Goal: Information Seeking & Learning: Learn about a topic

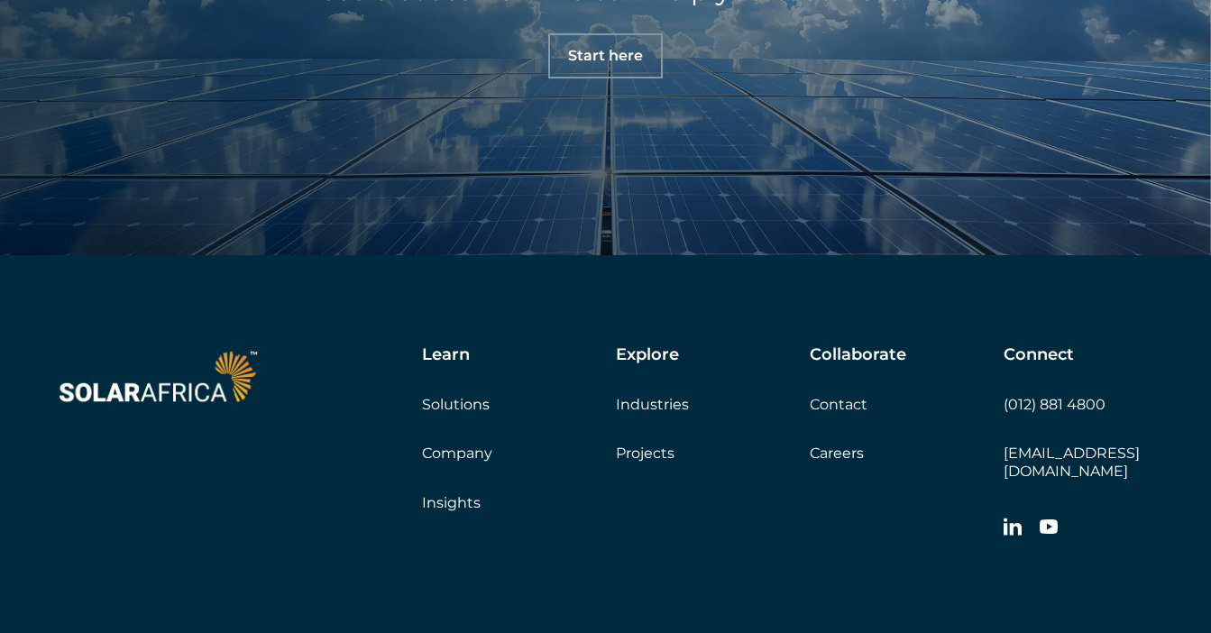
scroll to position [6149, 0]
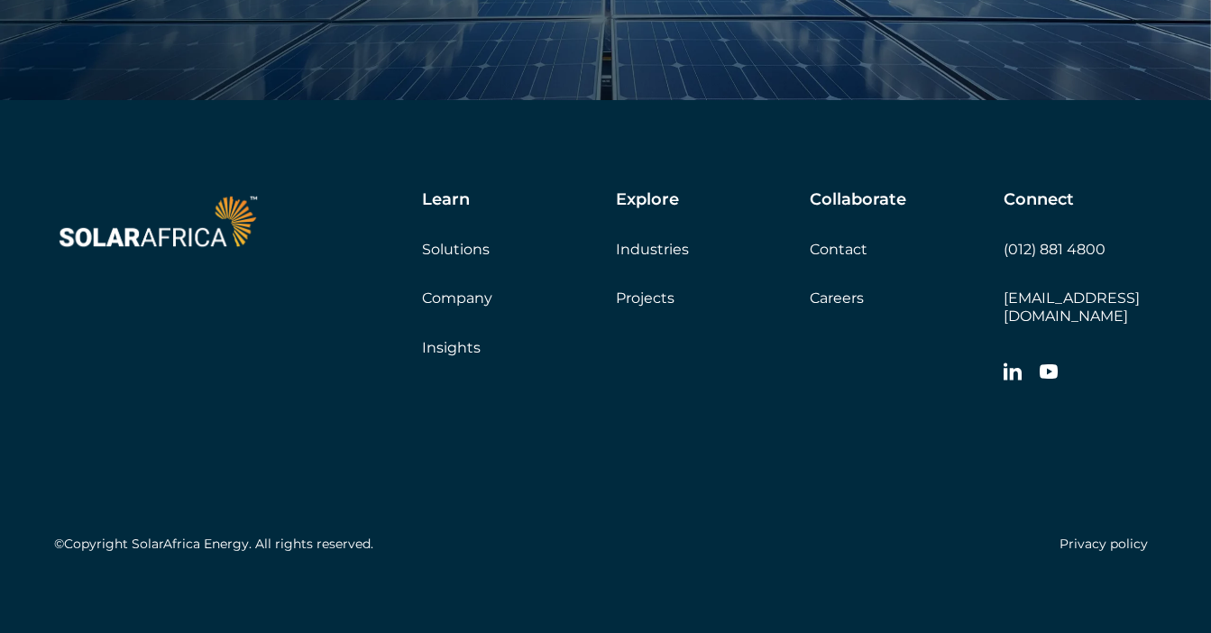
click at [481, 288] on div "Learn Solutions Company Insights" at bounding box center [519, 273] width 194 height 166
click at [474, 290] on link "Company" at bounding box center [457, 297] width 70 height 17
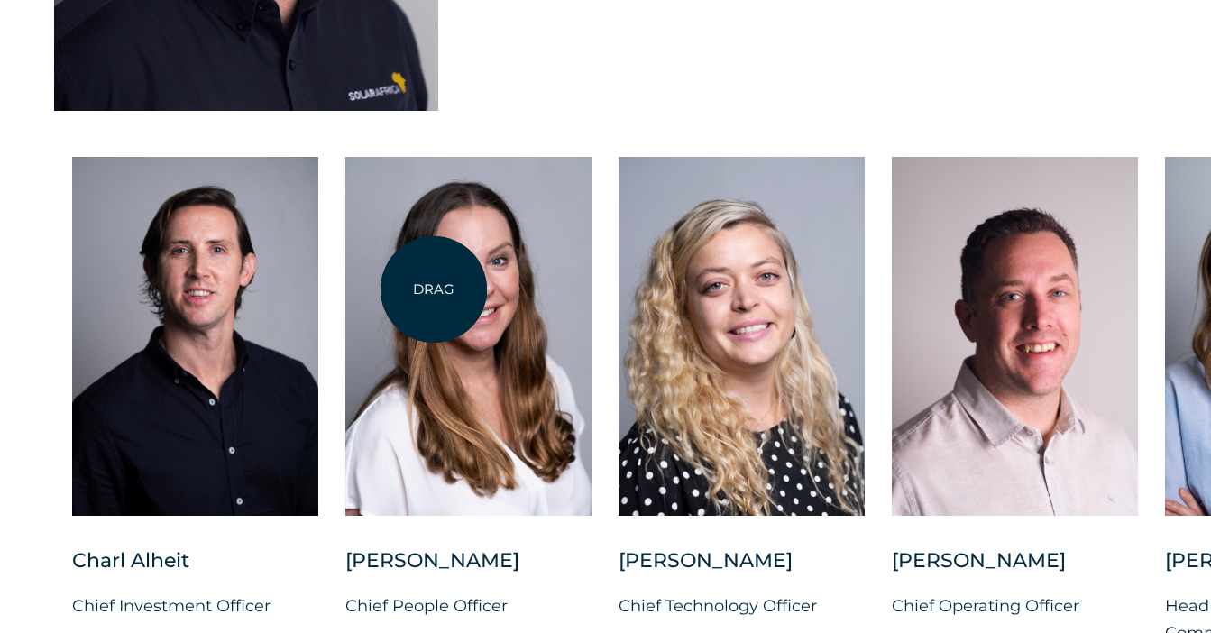
scroll to position [4598, 0]
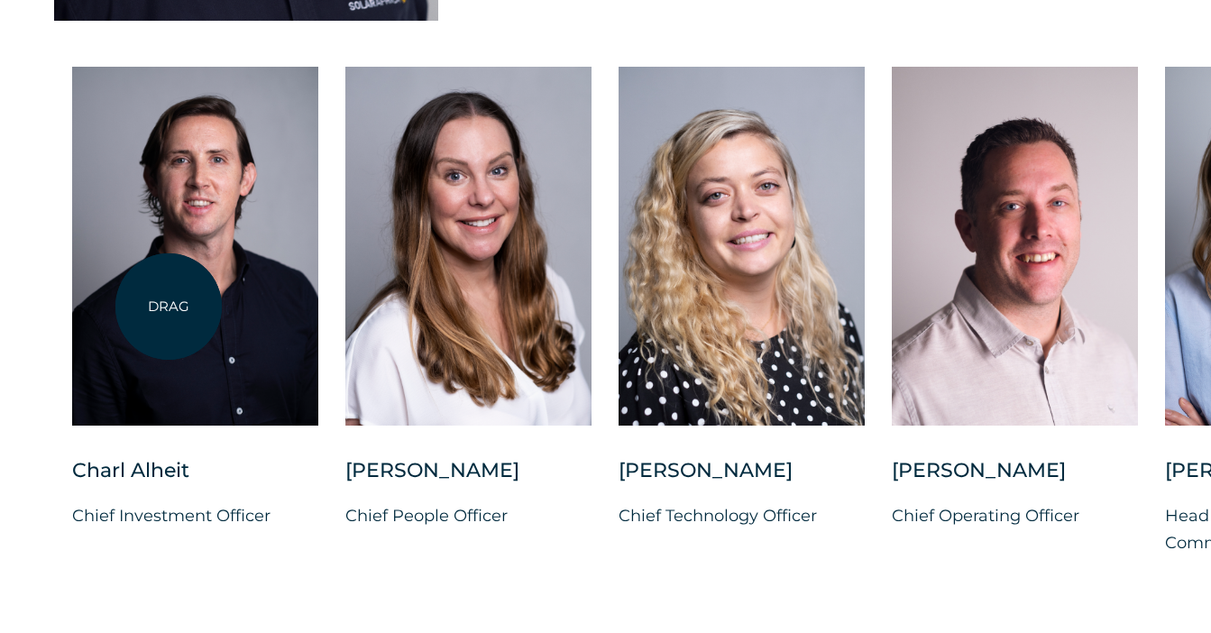
drag, startPoint x: 673, startPoint y: 305, endPoint x: 169, endPoint y: 307, distance: 504.0
click at [168, 307] on div "Charl Alheit Chief Investment Officer Candice Seggie Chief People Officer Suné …" at bounding box center [1165, 326] width 2330 height 518
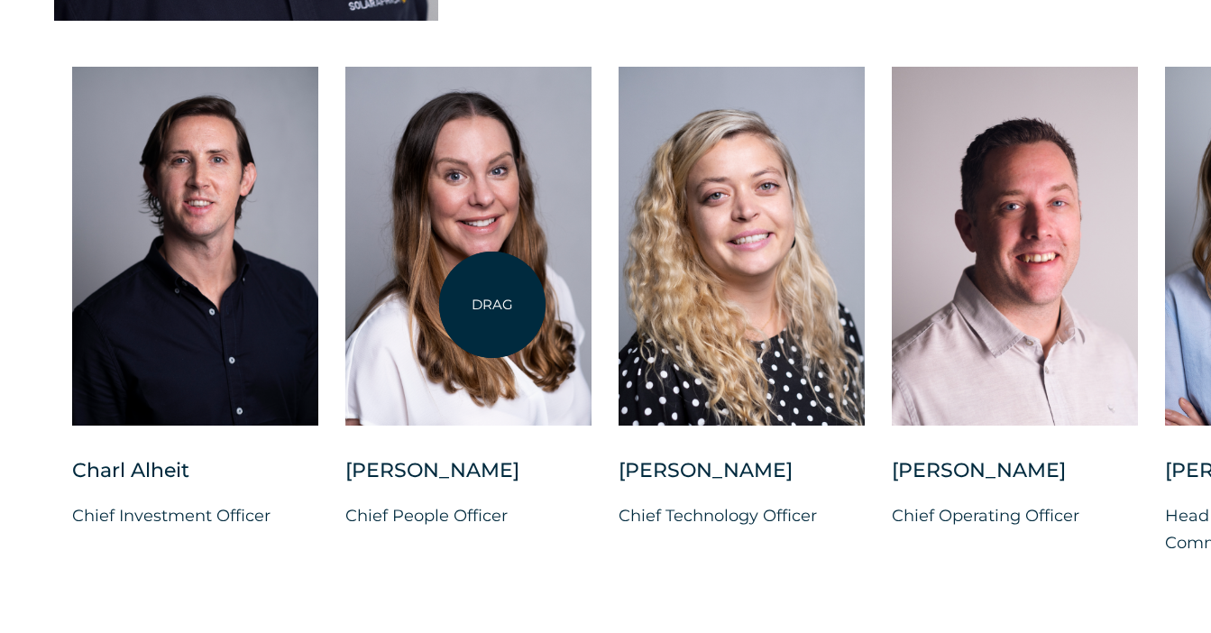
drag, startPoint x: 1145, startPoint y: 301, endPoint x: 499, endPoint y: 301, distance: 645.6
click at [489, 306] on div "Charl Alheit Chief Investment Officer Candice Seggie Chief People Officer Suné …" at bounding box center [1165, 326] width 2330 height 518
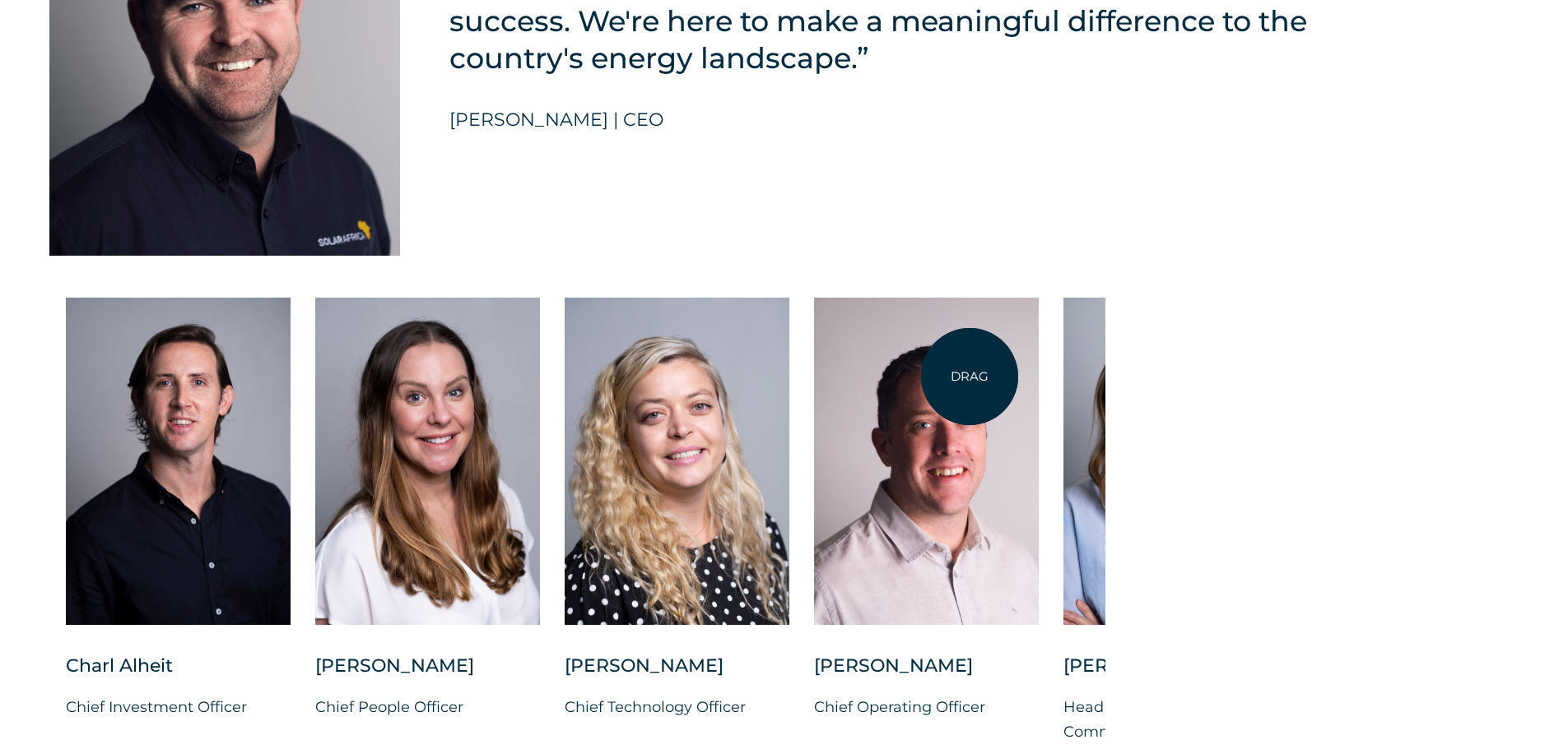
scroll to position [4163, 0]
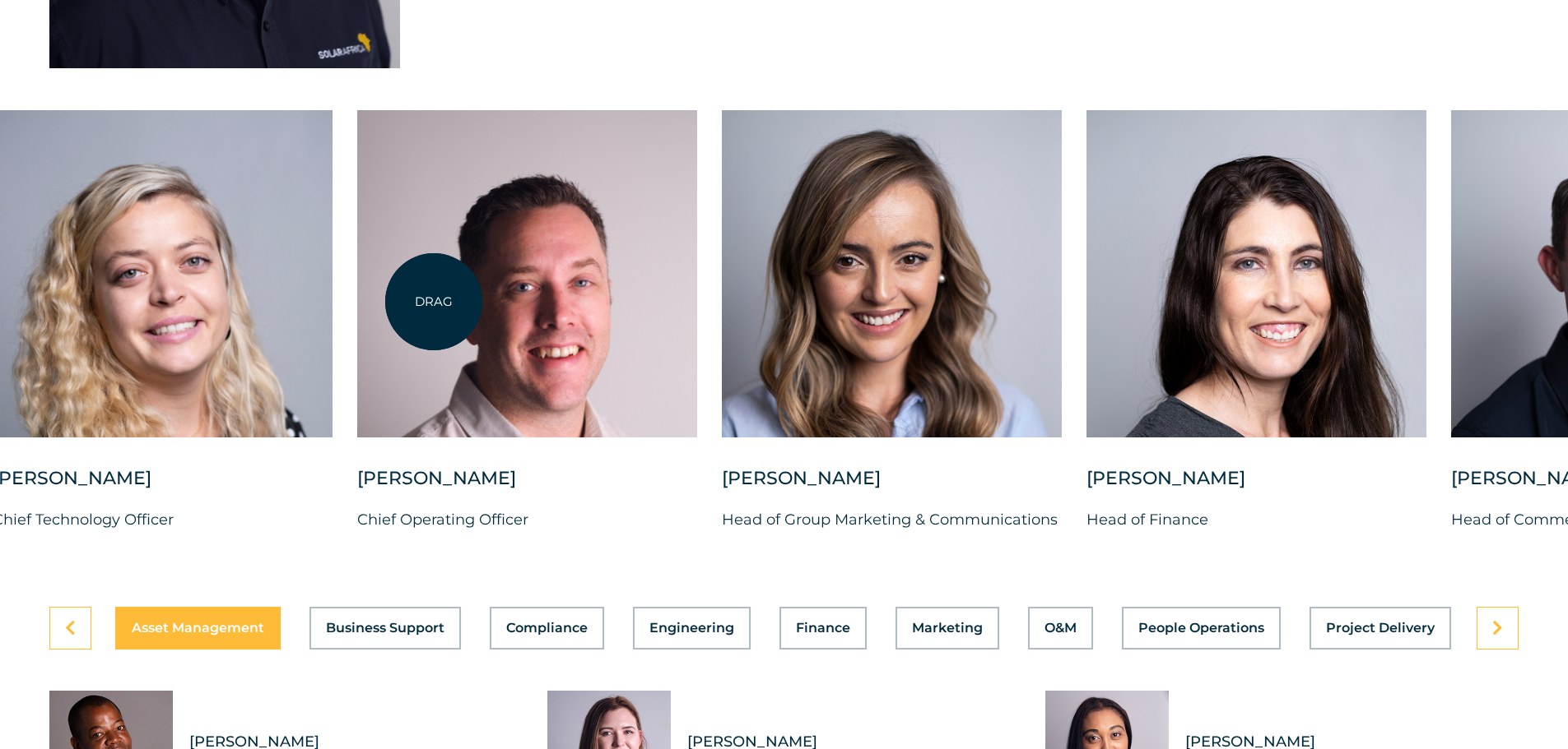
drag, startPoint x: 1236, startPoint y: 290, endPoint x: 434, endPoint y: 302, distance: 802.1
click at [434, 302] on div at bounding box center [527, 274] width 340 height 328
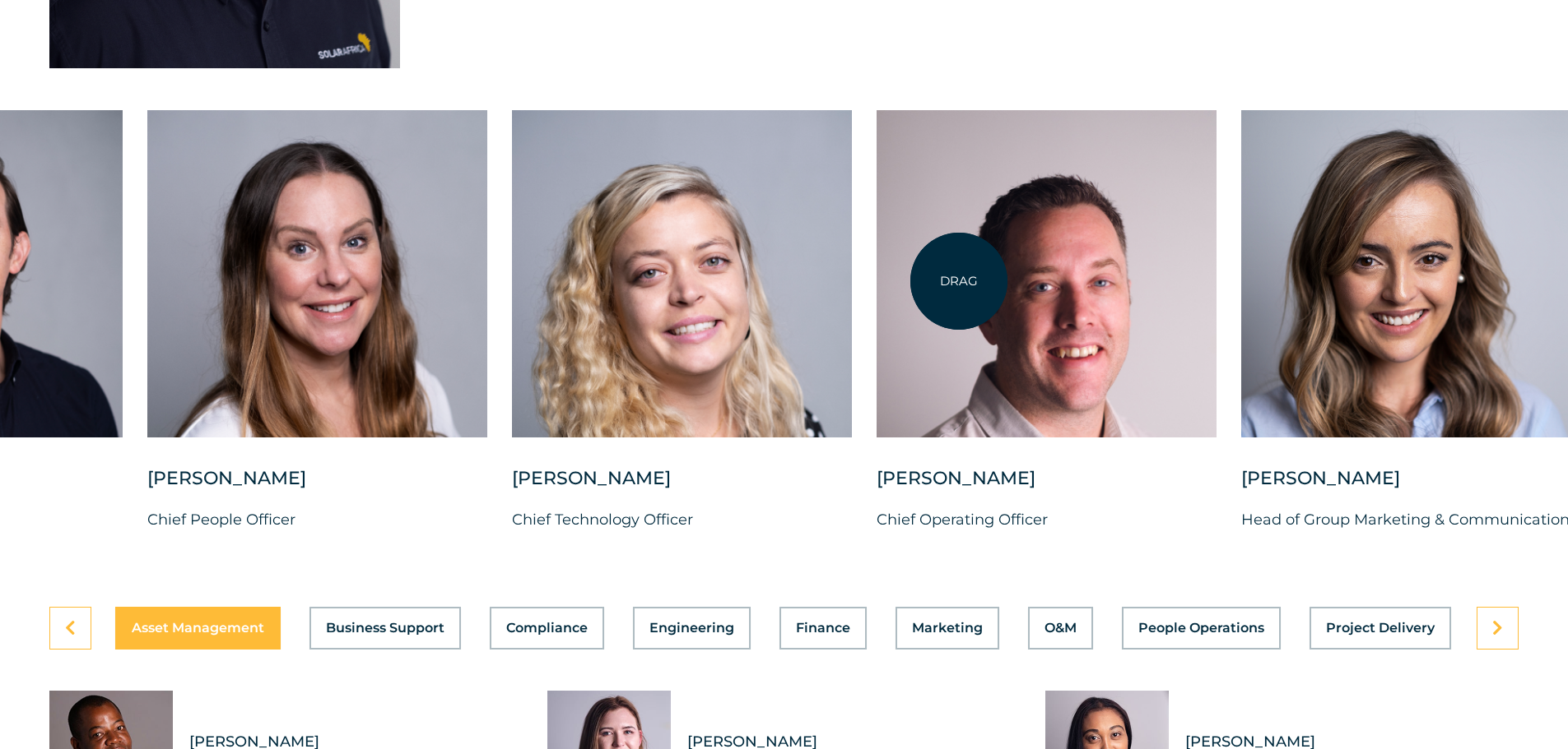
drag, startPoint x: 148, startPoint y: 294, endPoint x: 1016, endPoint y: 277, distance: 868.2
click at [1008, 279] on div at bounding box center [1046, 274] width 340 height 328
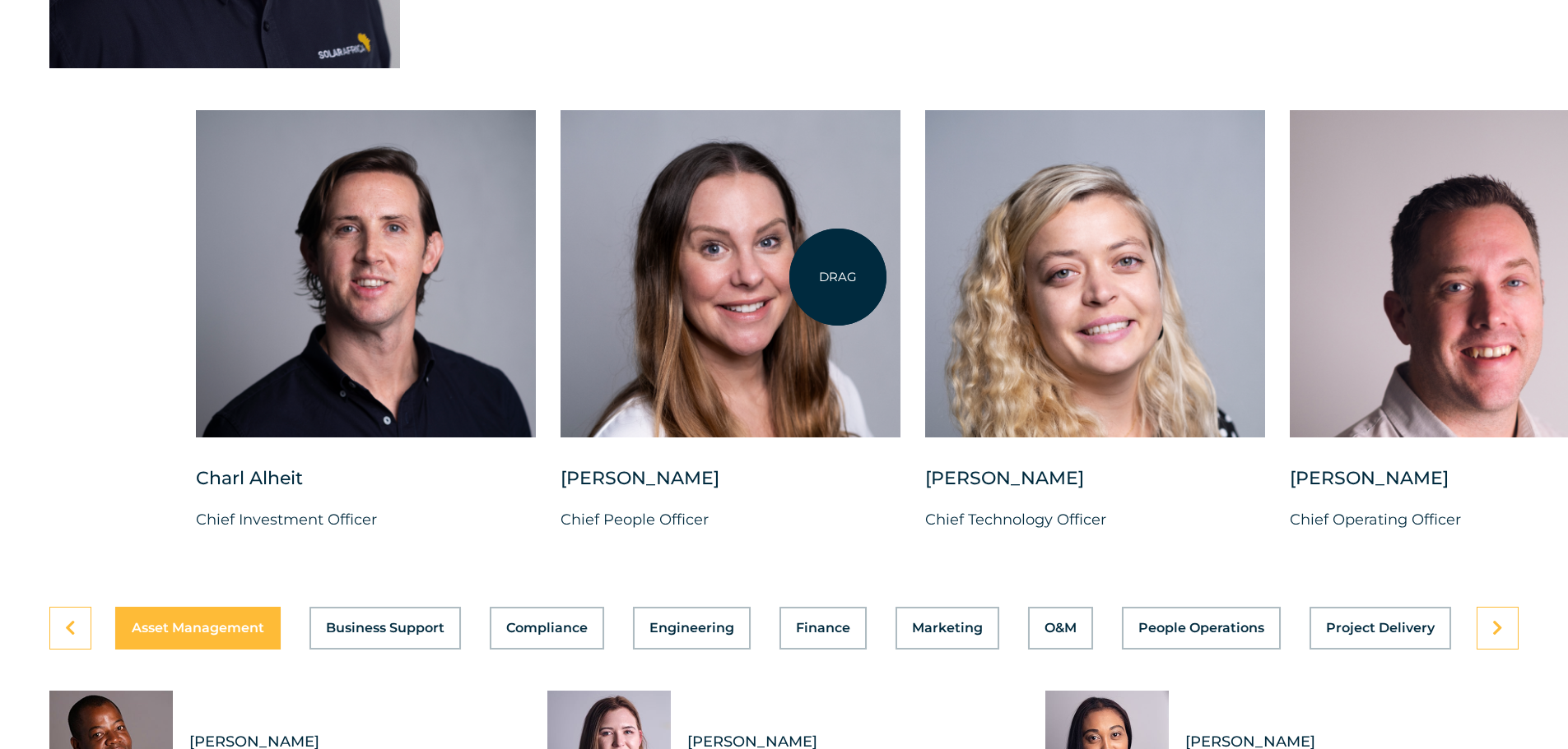
drag, startPoint x: 188, startPoint y: 279, endPoint x: 838, endPoint y: 277, distance: 650.0
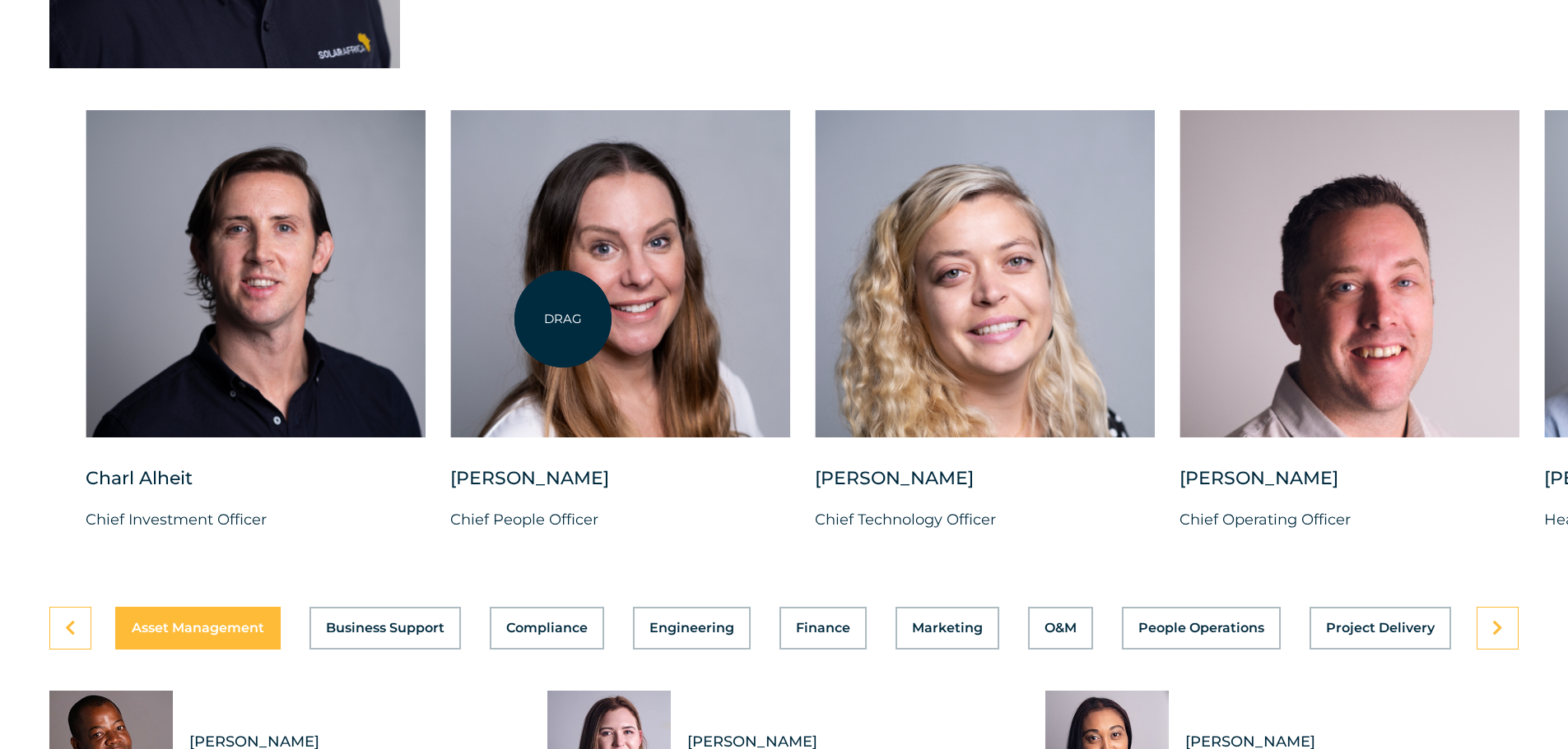
click at [563, 319] on div at bounding box center [620, 274] width 340 height 328
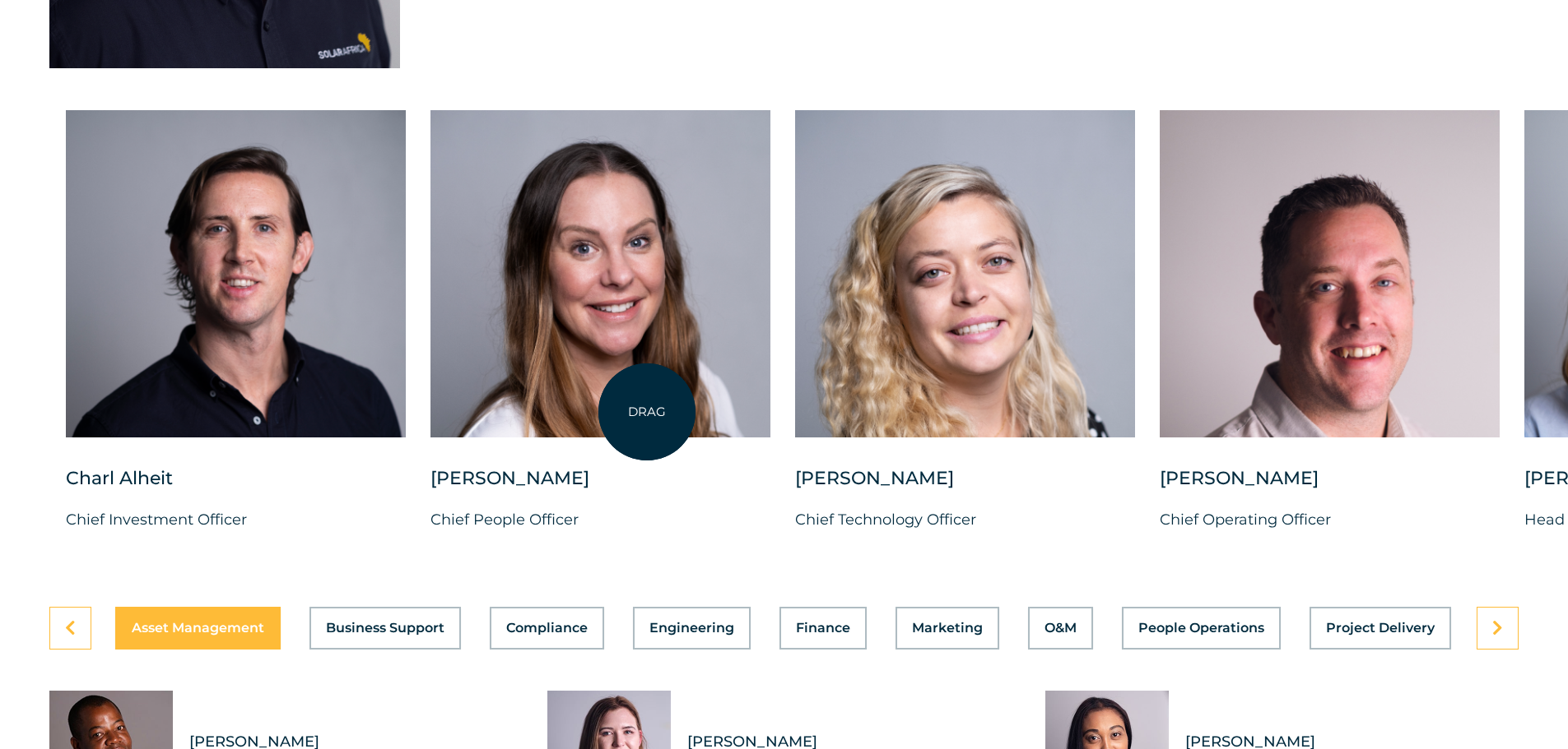
drag, startPoint x: 607, startPoint y: 226, endPoint x: 611, endPoint y: 164, distance: 62.1
click at [647, 411] on div at bounding box center [601, 274] width 340 height 328
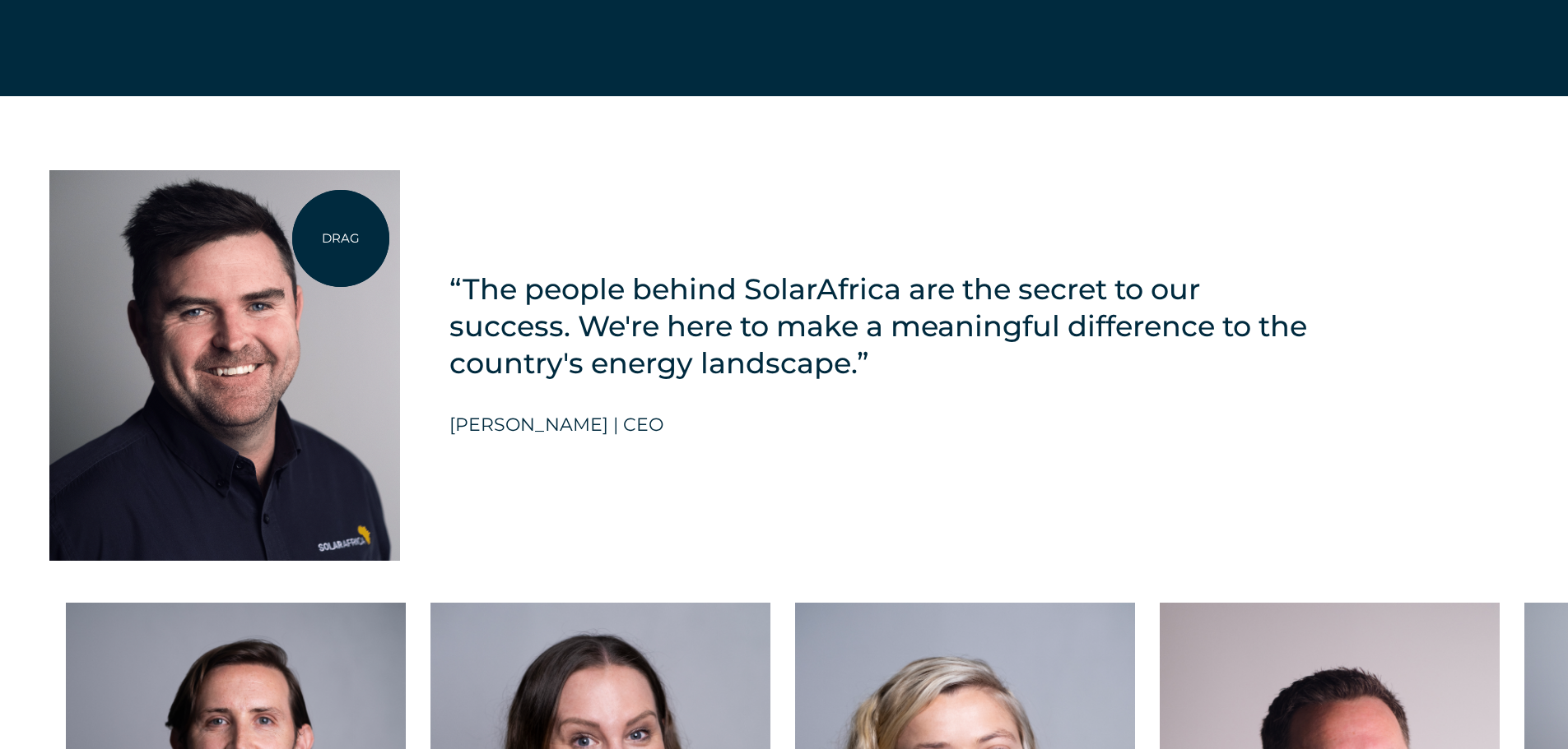
scroll to position [3587, 0]
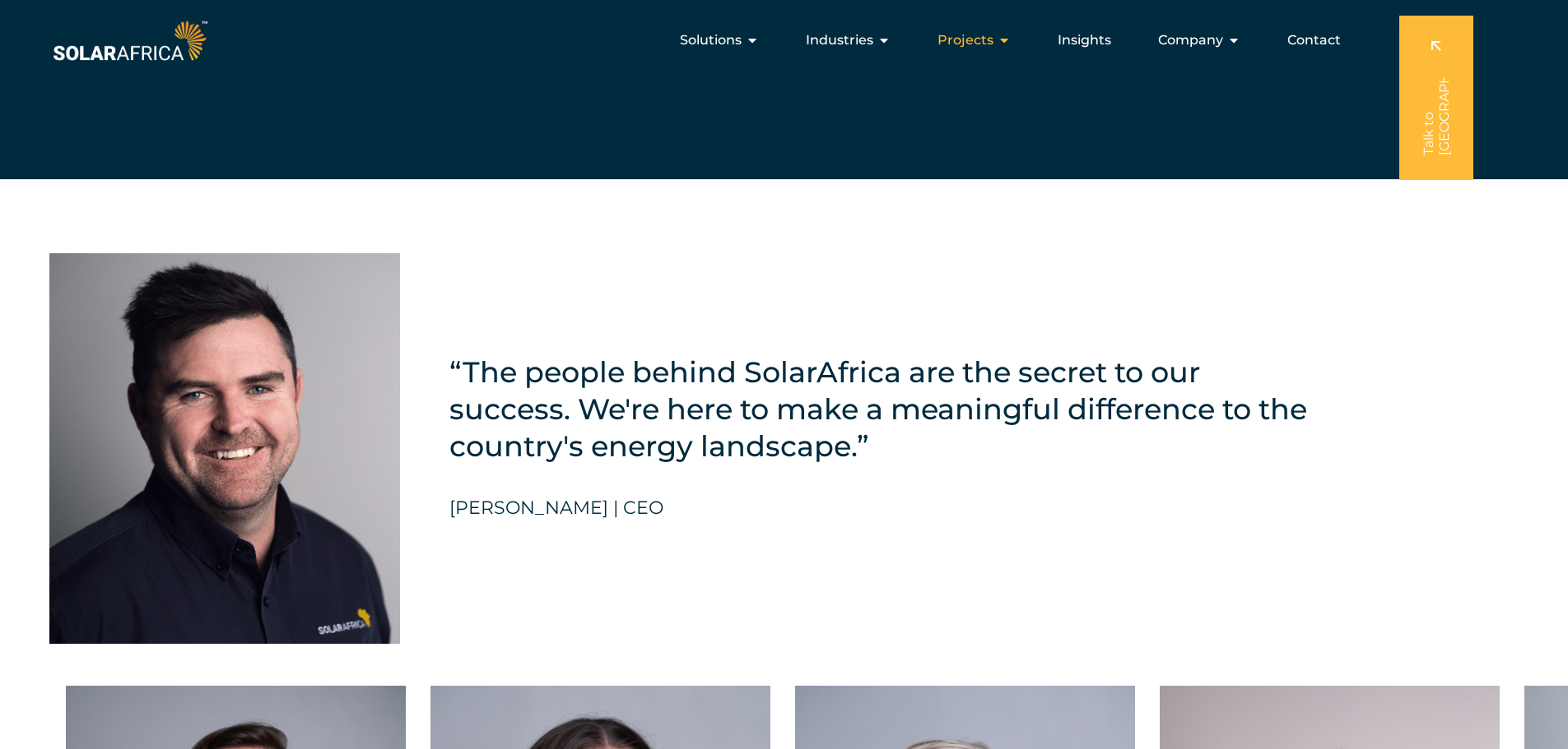
click at [980, 36] on span "Projects" at bounding box center [965, 40] width 56 height 20
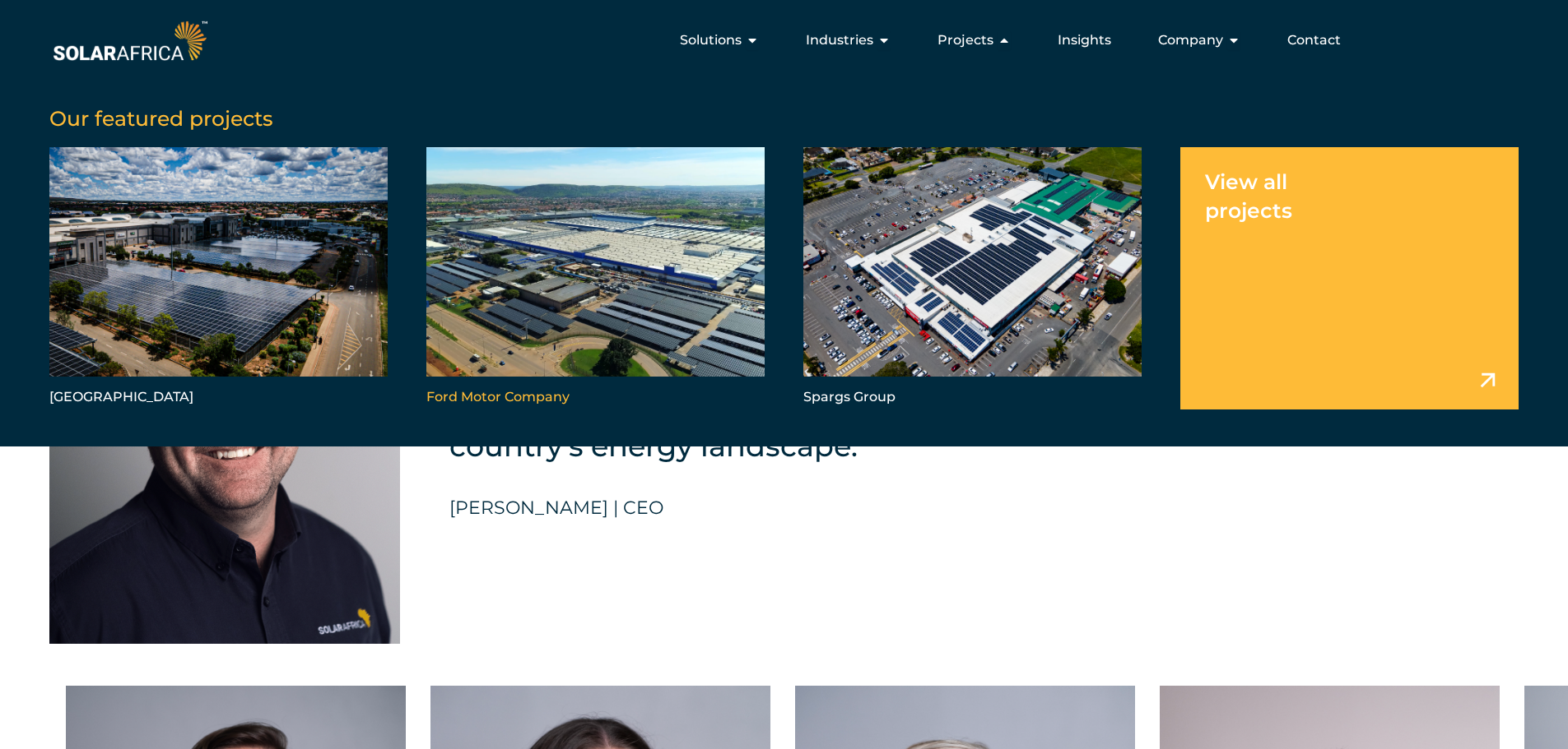
click at [668, 305] on link "Menu" at bounding box center [595, 277] width 339 height 262
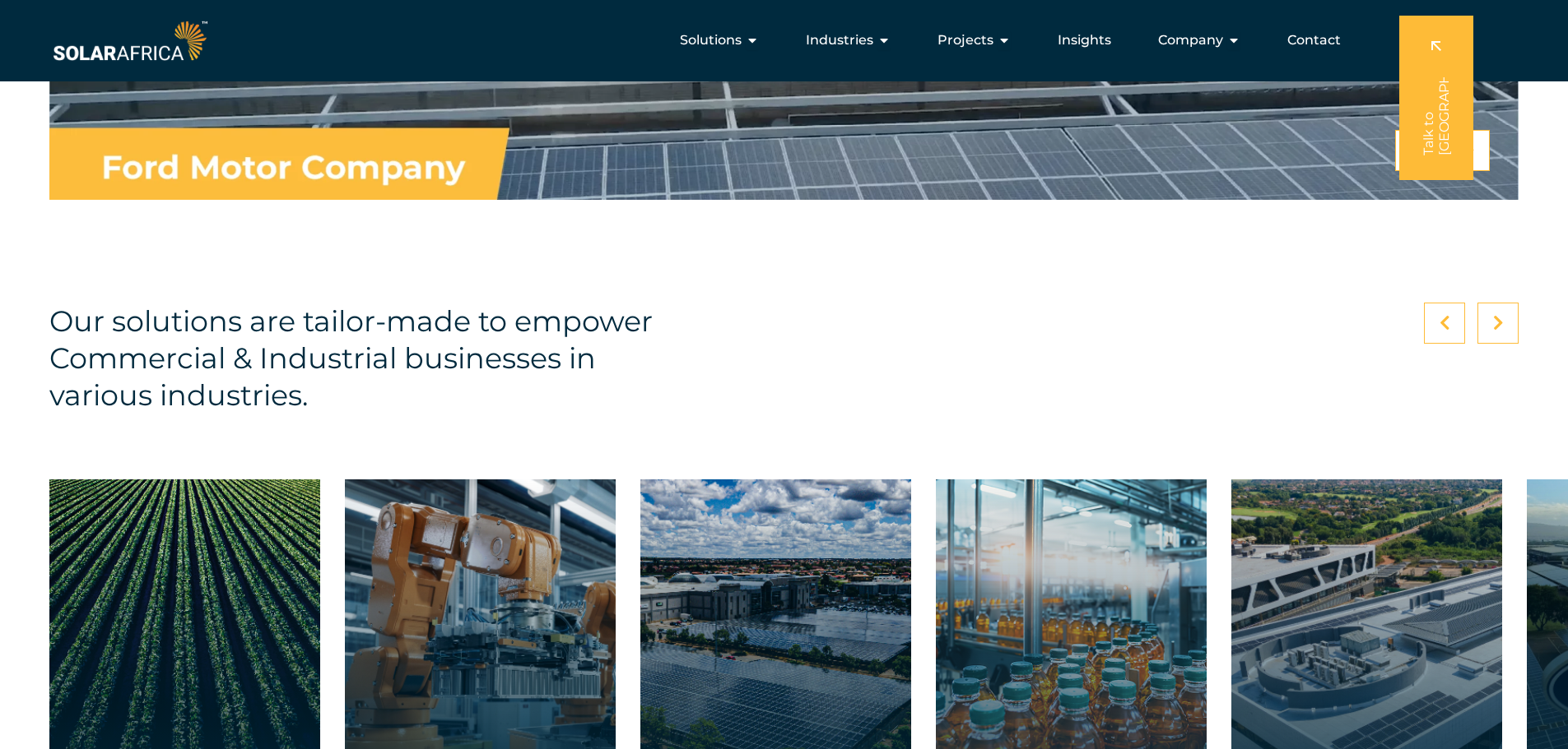
scroll to position [4853, 0]
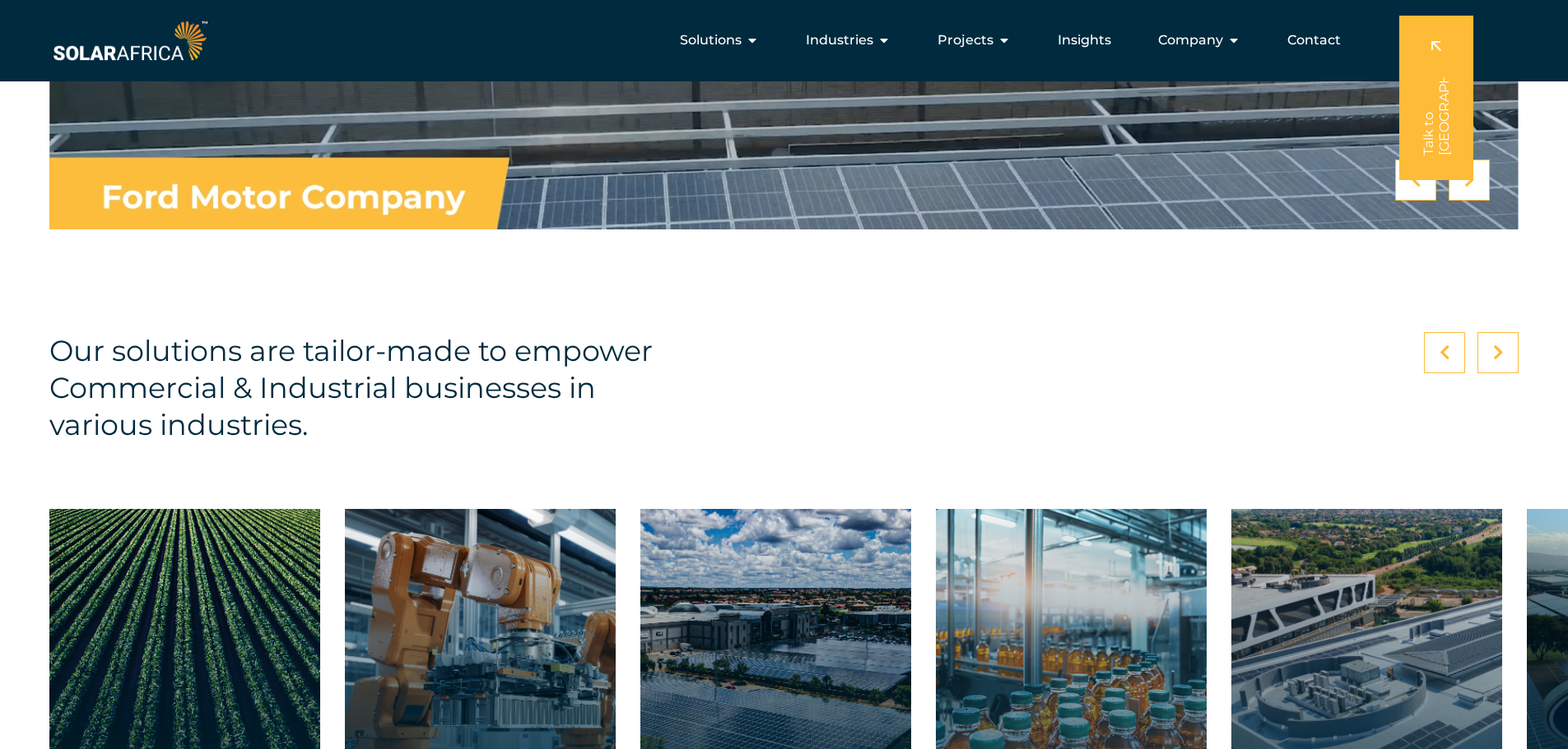
click at [130, 534] on link at bounding box center [184, 672] width 271 height 328
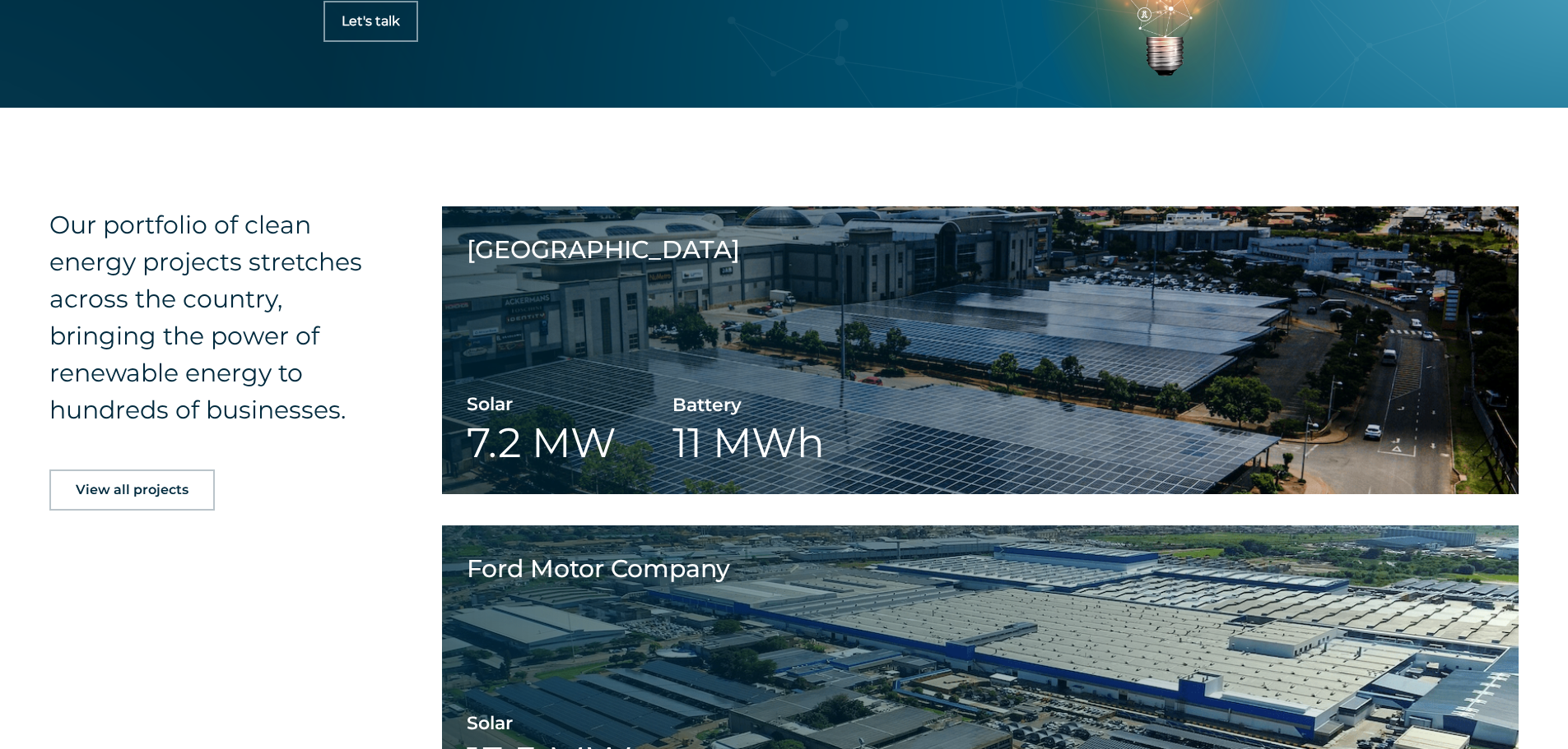
scroll to position [2221, 0]
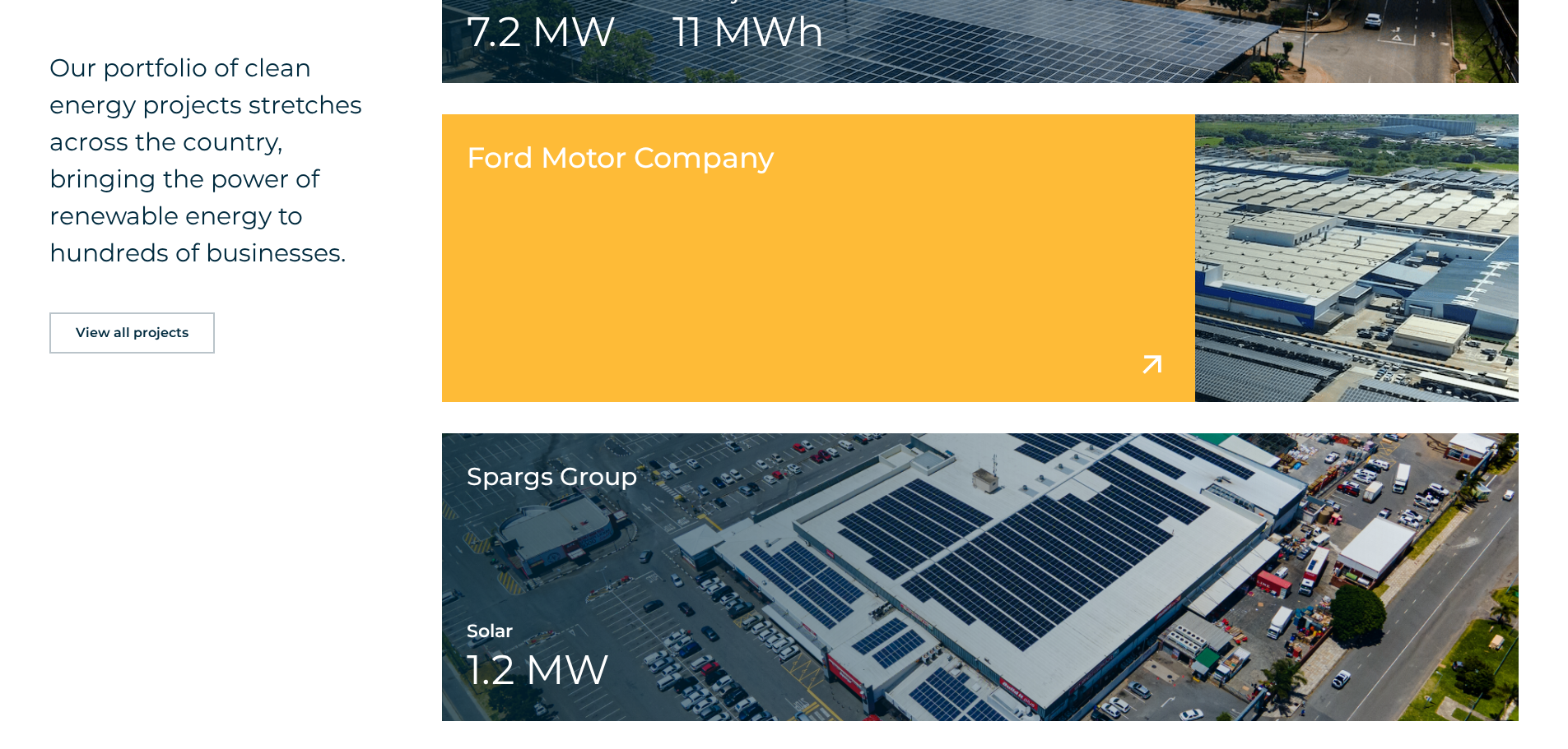
click at [711, 277] on link at bounding box center [980, 258] width 1077 height 288
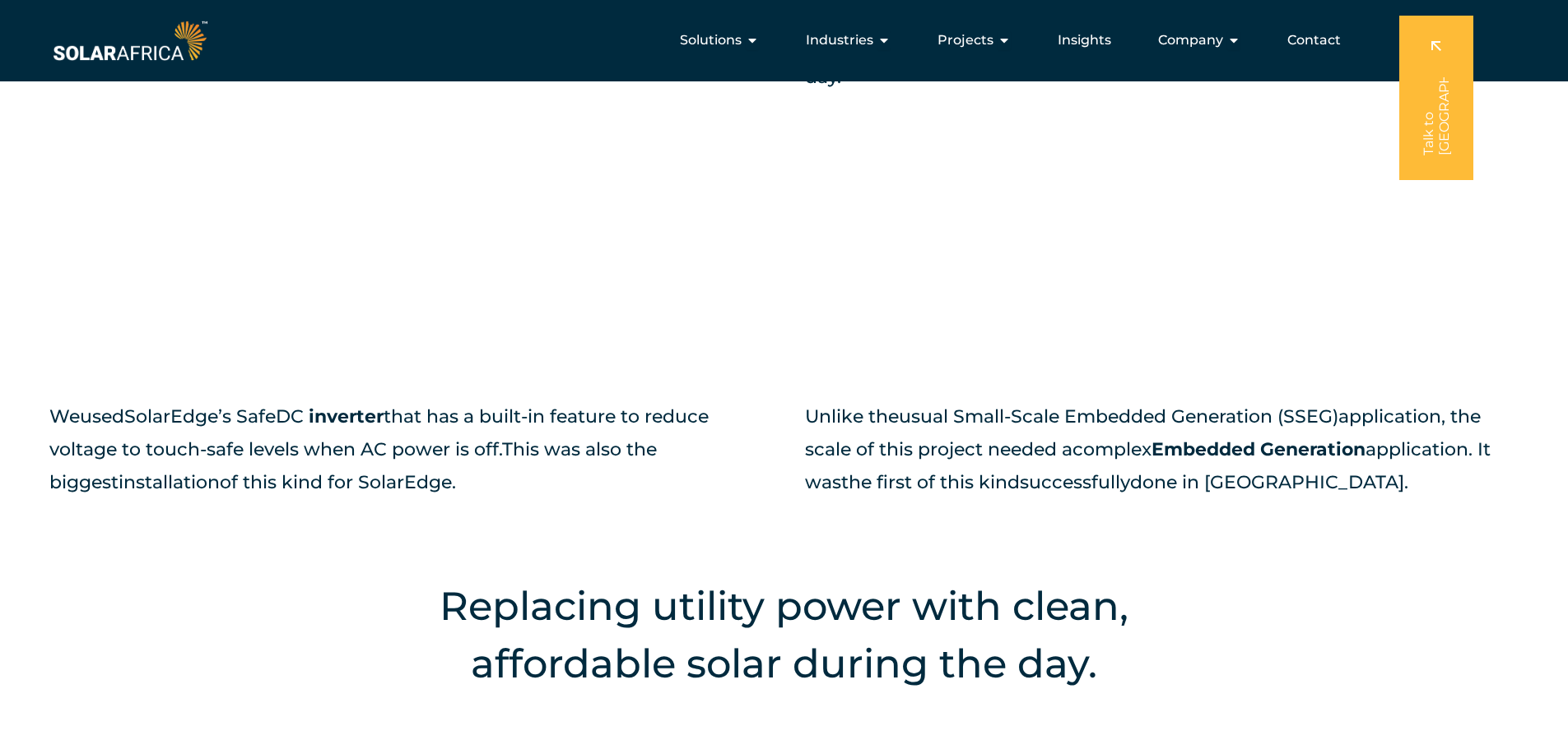
scroll to position [2056, 0]
